Goal: Register for event/course

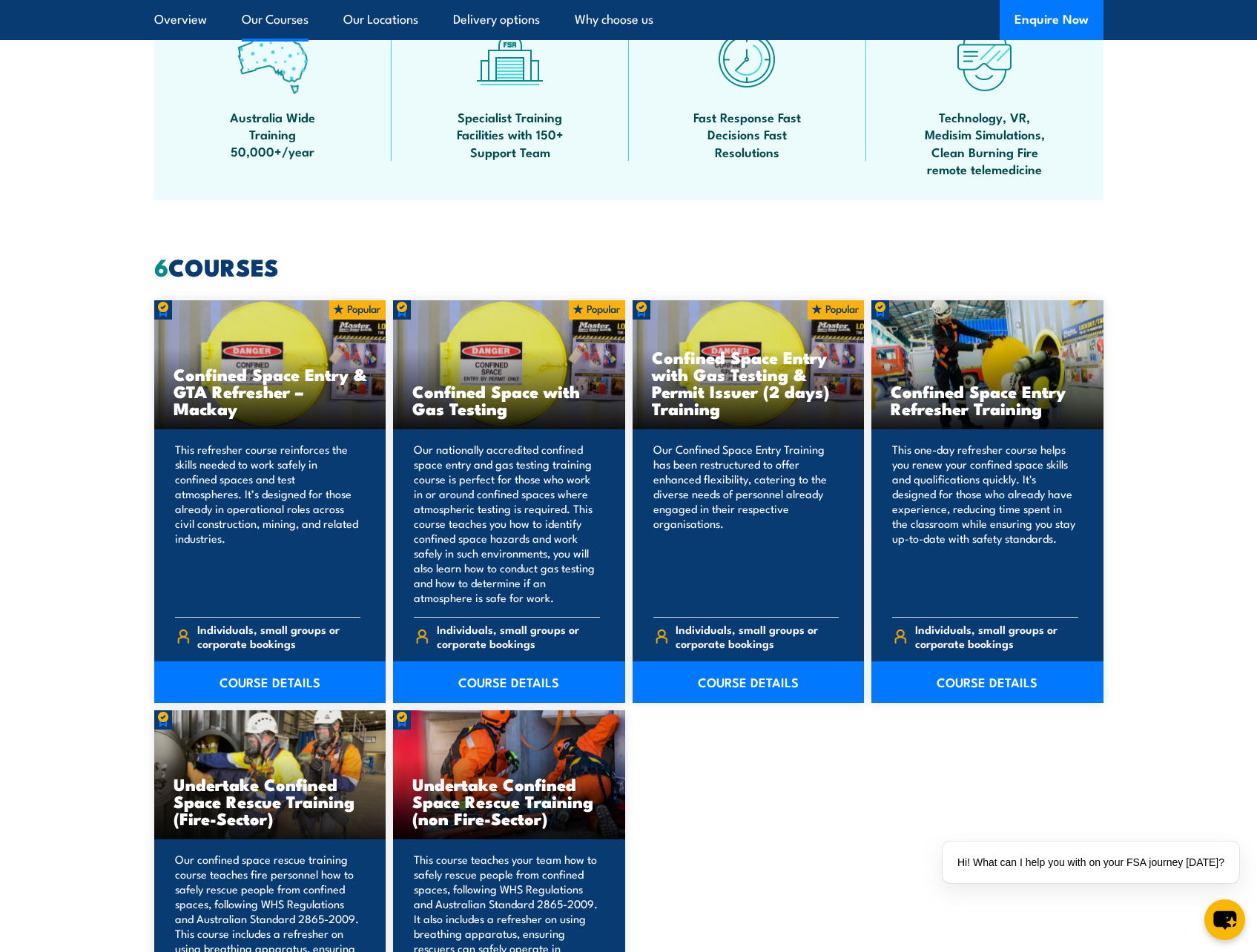
scroll to position [1038, 0]
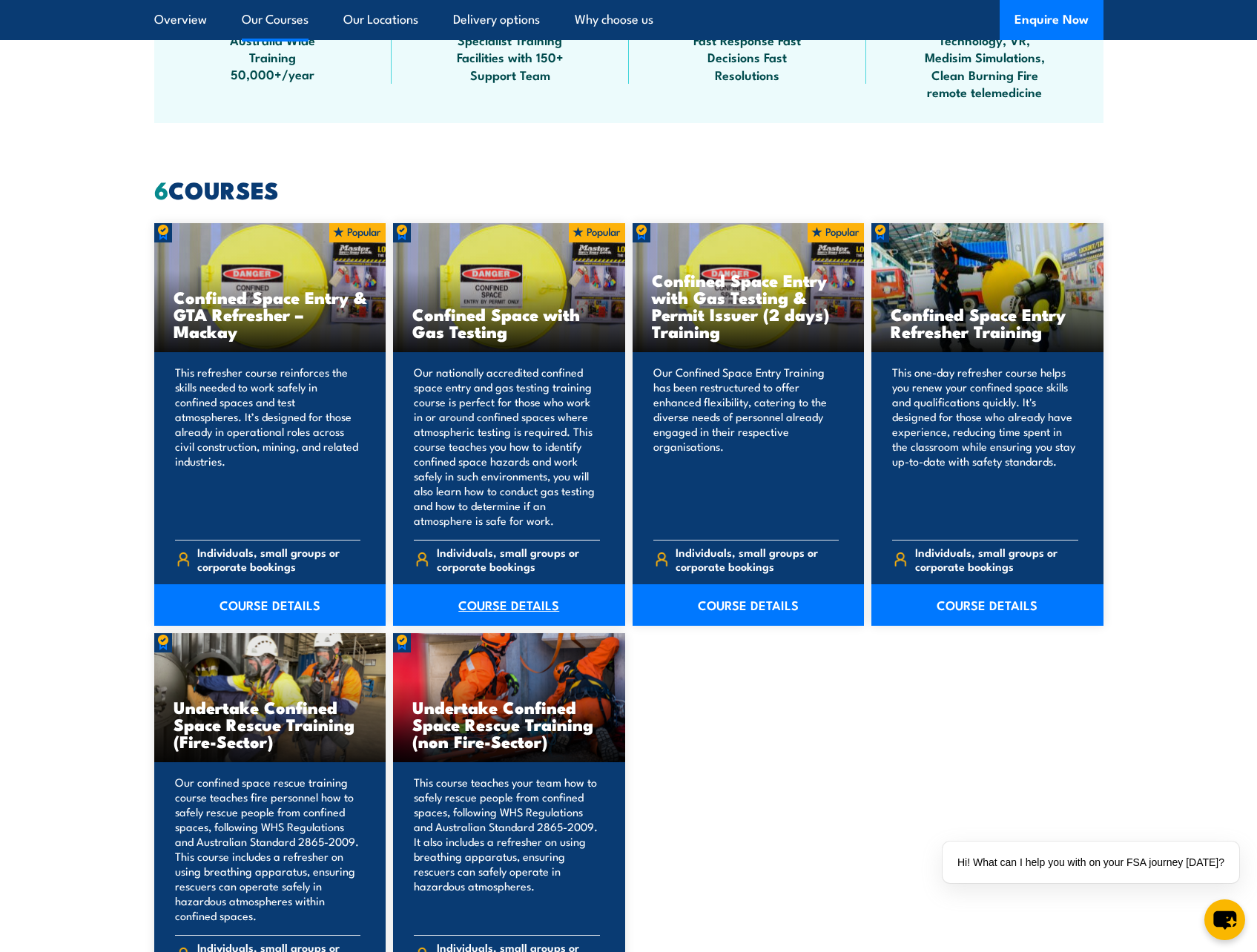
click at [500, 604] on link "COURSE DETAILS" at bounding box center [509, 604] width 232 height 41
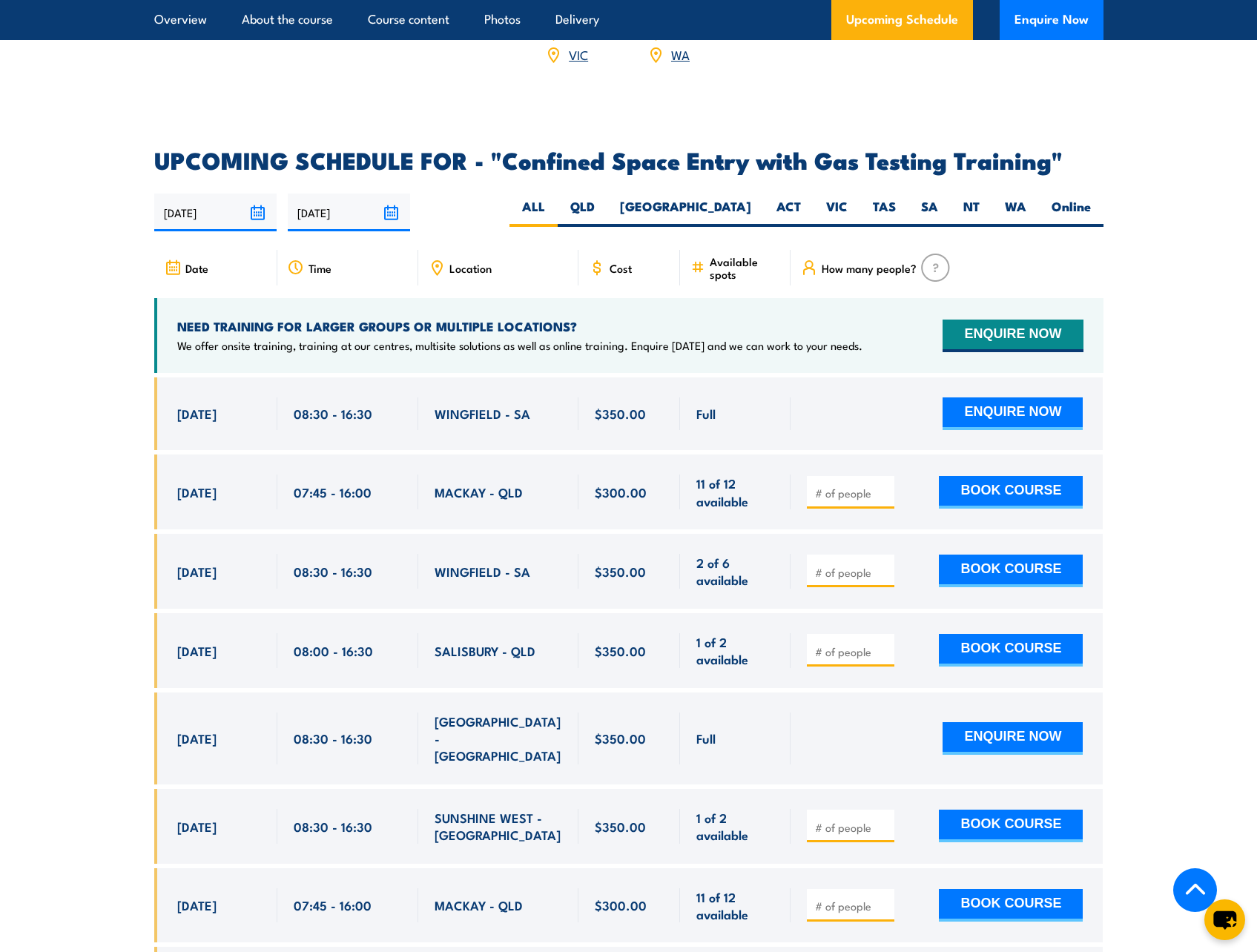
scroll to position [2595, 0]
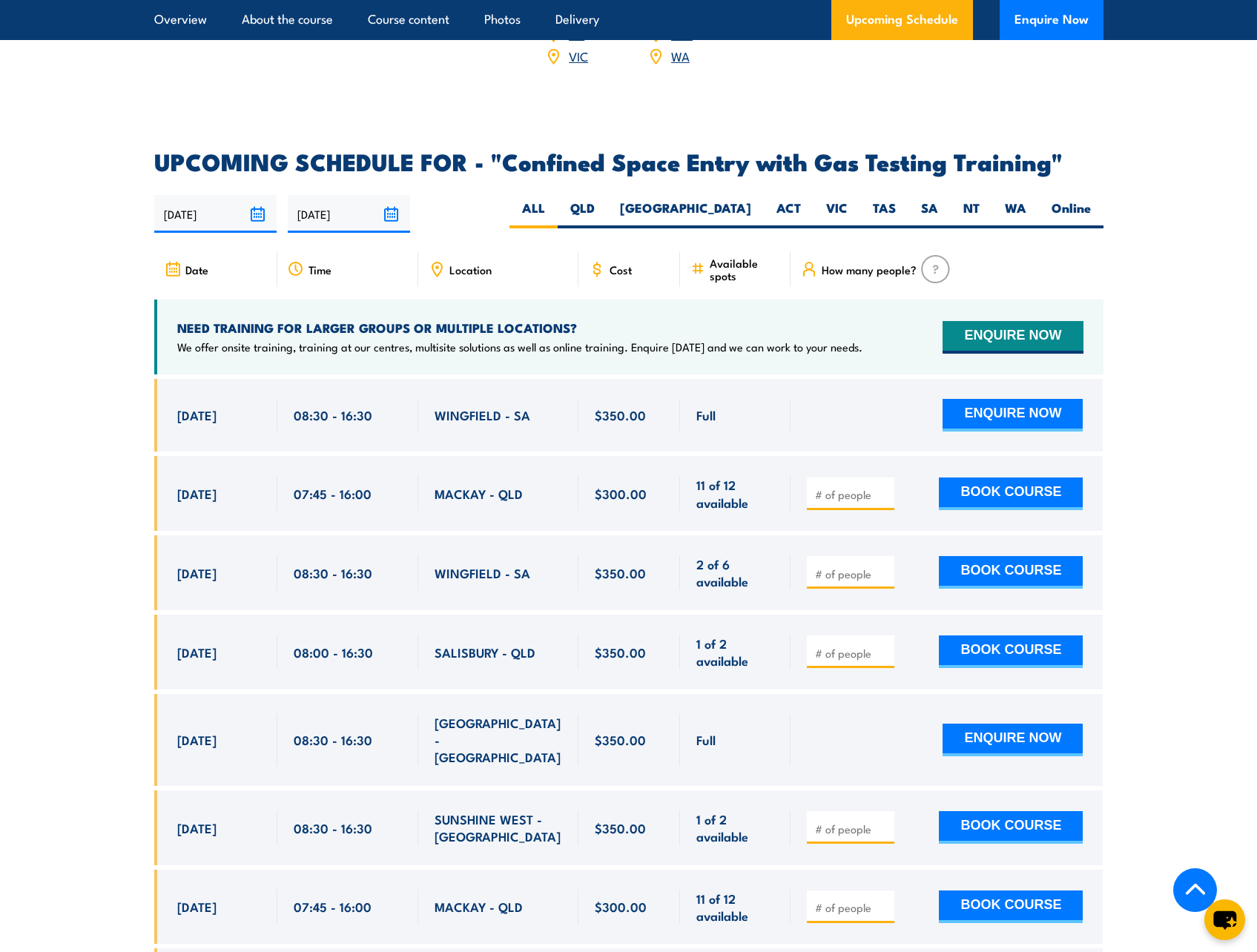
click at [465, 264] on span "Location" at bounding box center [470, 269] width 42 height 13
click at [442, 262] on icon at bounding box center [437, 269] width 10 height 13
click at [608, 199] on label "QLD" at bounding box center [583, 213] width 49 height 29
click at [605, 199] on input "QLD" at bounding box center [599, 204] width 10 height 10
radio input "true"
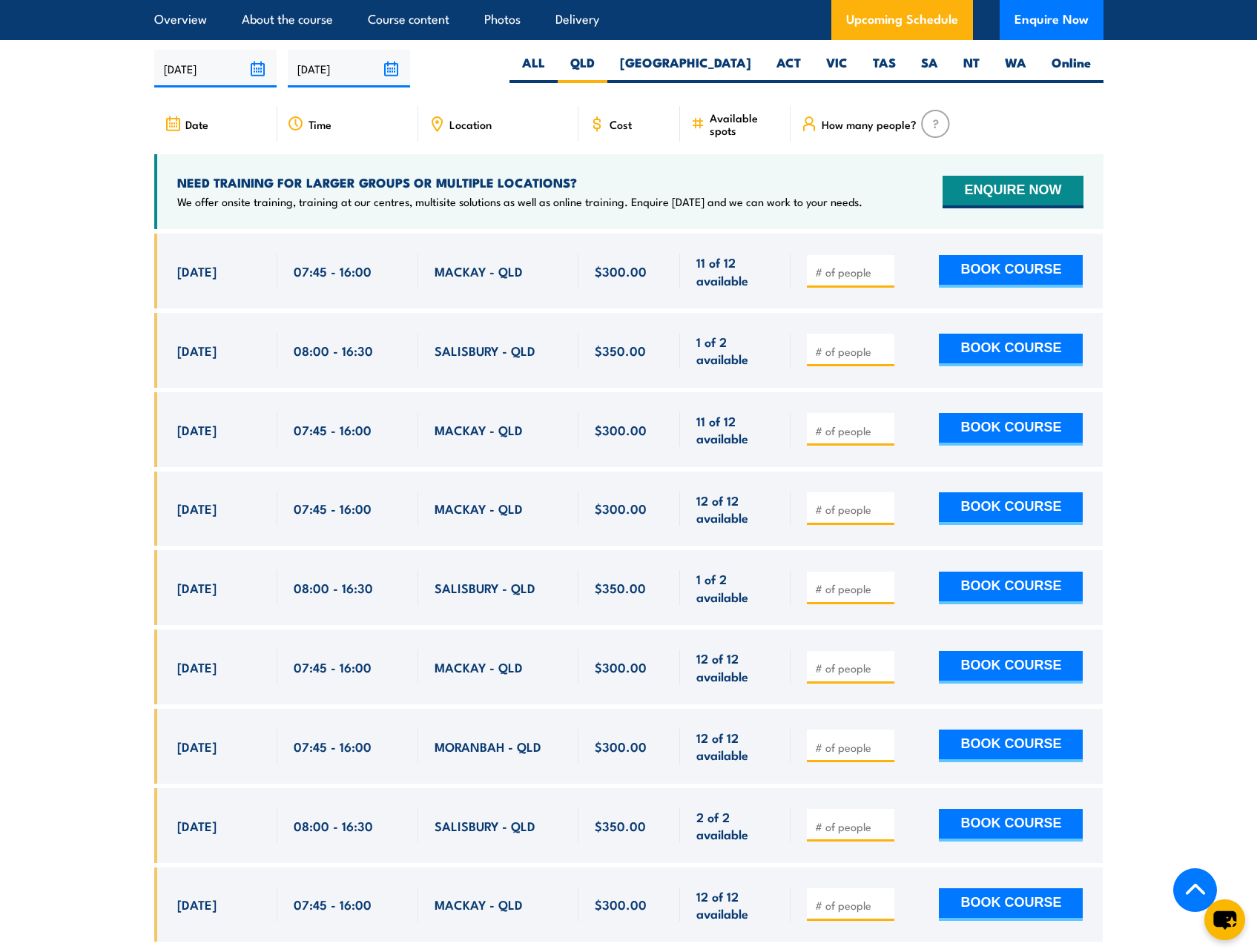
click at [432, 115] on icon at bounding box center [437, 124] width 16 height 16
click at [491, 110] on div "Location" at bounding box center [498, 124] width 160 height 36
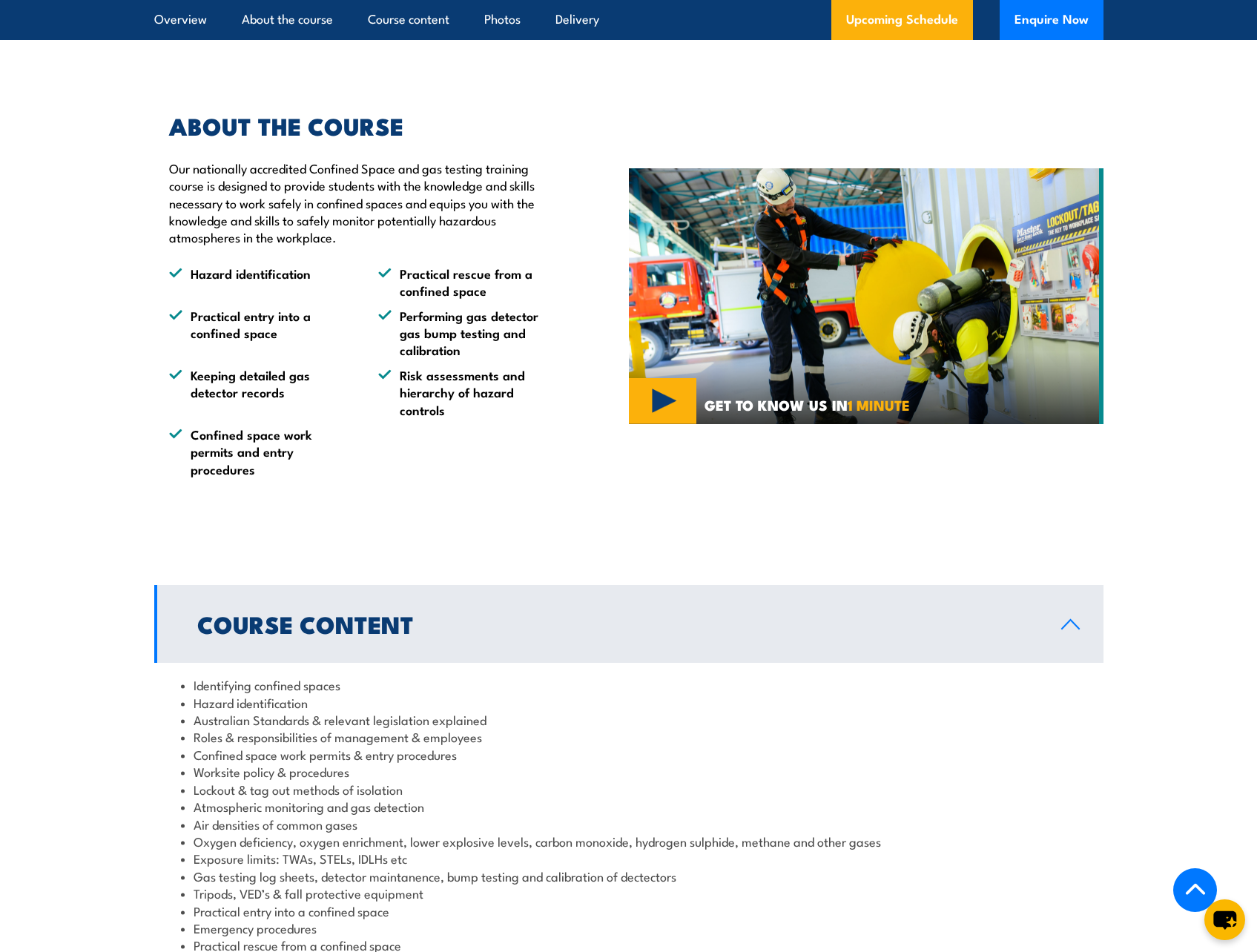
scroll to position [514, 0]
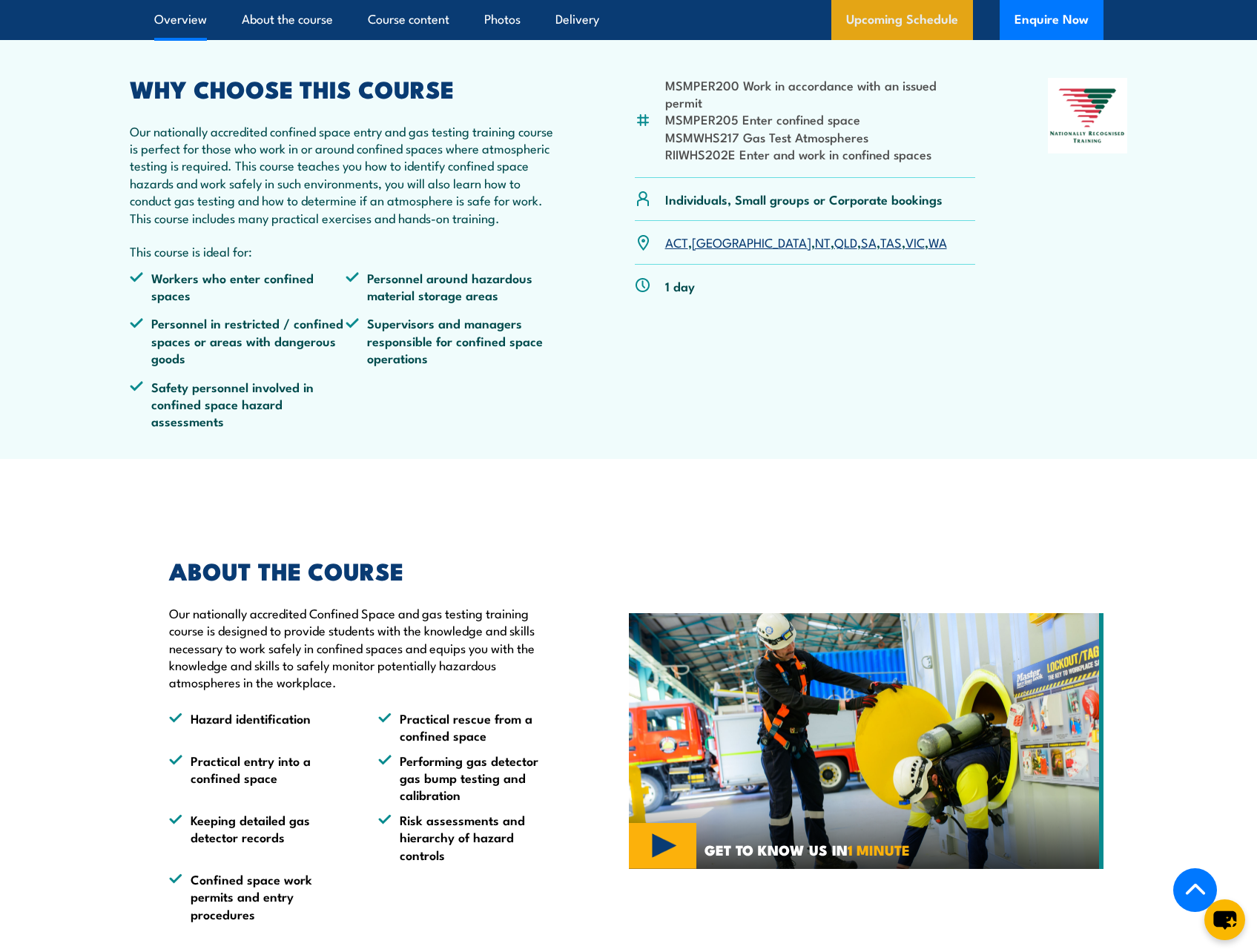
click at [891, 37] on link "Upcoming Schedule" at bounding box center [902, 19] width 142 height 40
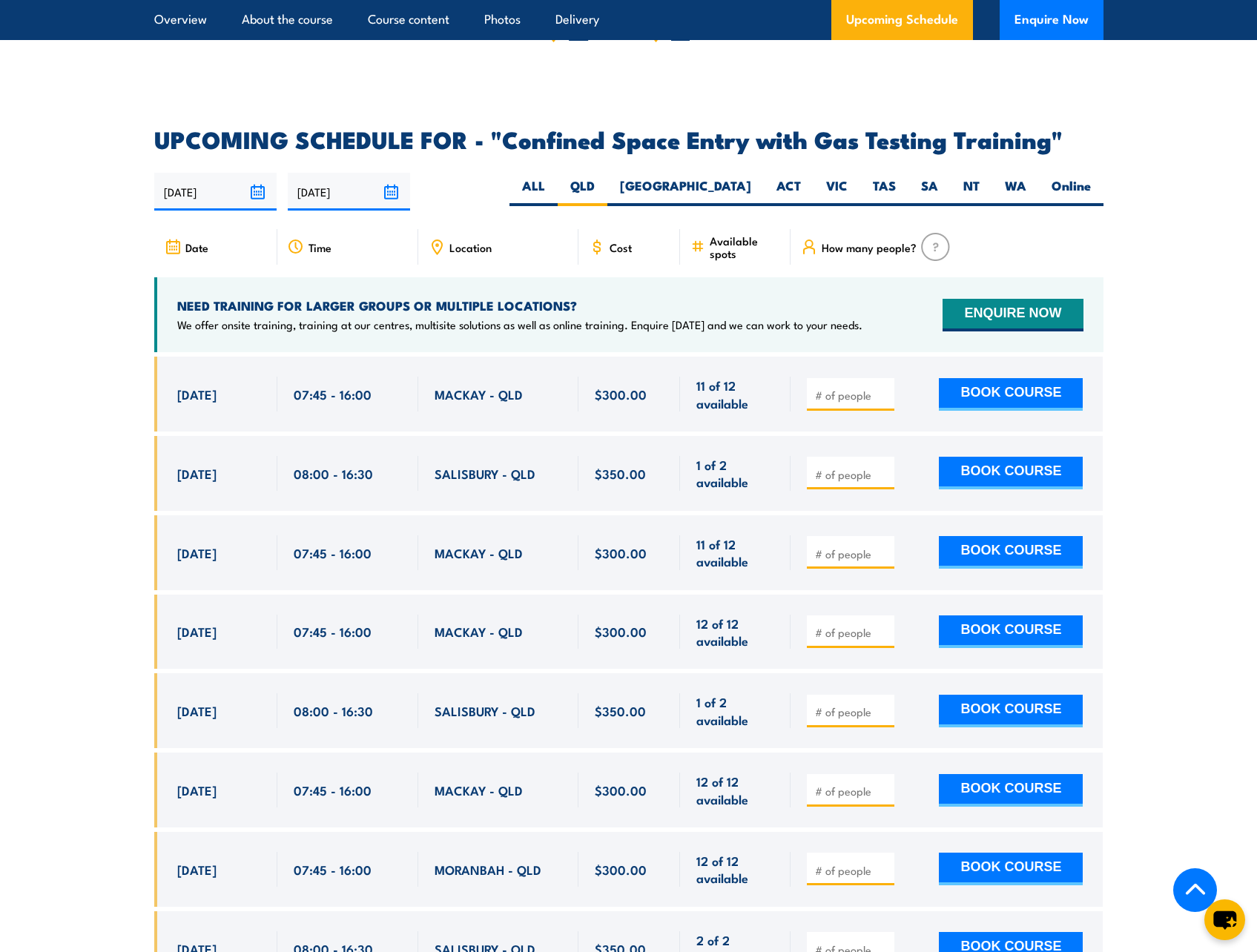
scroll to position [2741, 0]
